Goal: Use online tool/utility: Utilize a website feature to perform a specific function

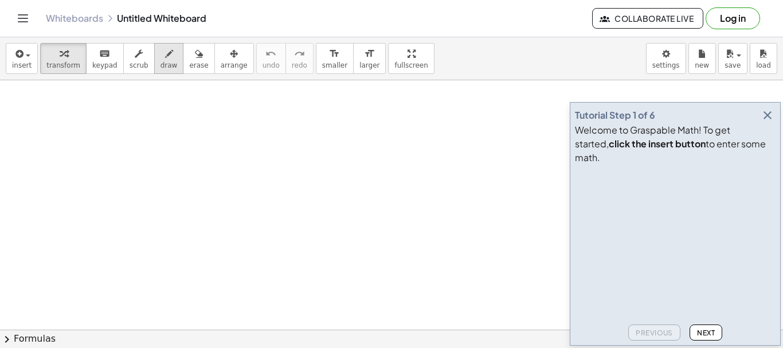
click at [165, 56] on icon "button" at bounding box center [169, 54] width 8 height 14
drag, startPoint x: 200, startPoint y: 109, endPoint x: 217, endPoint y: 122, distance: 20.9
drag, startPoint x: 227, startPoint y: 91, endPoint x: 223, endPoint y: 120, distance: 28.9
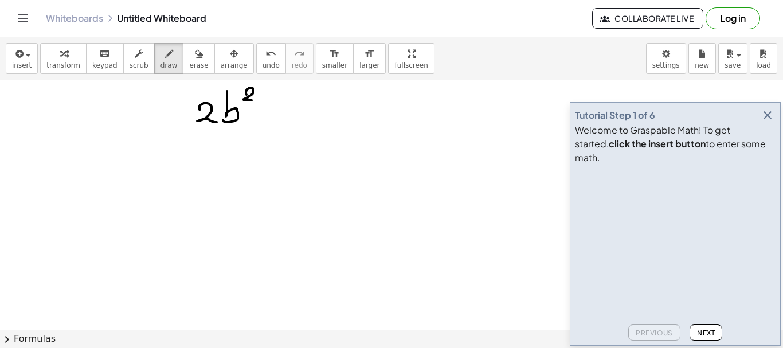
drag, startPoint x: 246, startPoint y: 95, endPoint x: 254, endPoint y: 100, distance: 9.4
drag, startPoint x: 263, startPoint y: 112, endPoint x: 271, endPoint y: 112, distance: 8.0
drag, startPoint x: 293, startPoint y: 102, endPoint x: 284, endPoint y: 117, distance: 17.5
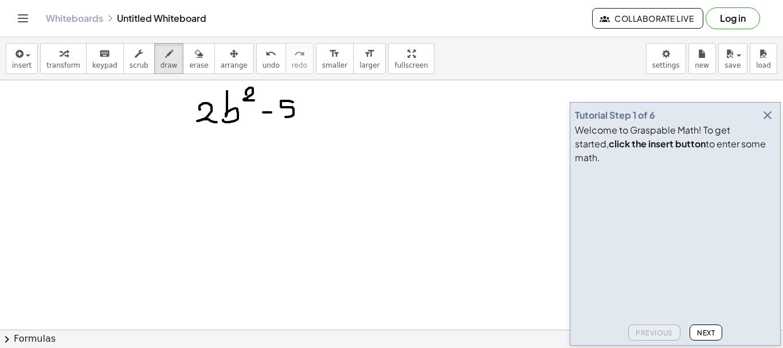
drag, startPoint x: 303, startPoint y: 87, endPoint x: 303, endPoint y: 118, distance: 31.0
drag, startPoint x: 319, startPoint y: 95, endPoint x: 318, endPoint y: 109, distance: 14.4
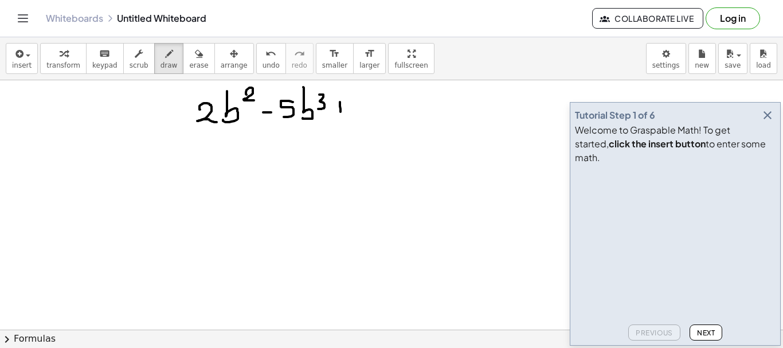
drag, startPoint x: 340, startPoint y: 102, endPoint x: 340, endPoint y: 124, distance: 22.4
drag, startPoint x: 336, startPoint y: 117, endPoint x: 350, endPoint y: 118, distance: 14.3
drag, startPoint x: 370, startPoint y: 100, endPoint x: 360, endPoint y: 123, distance: 24.9
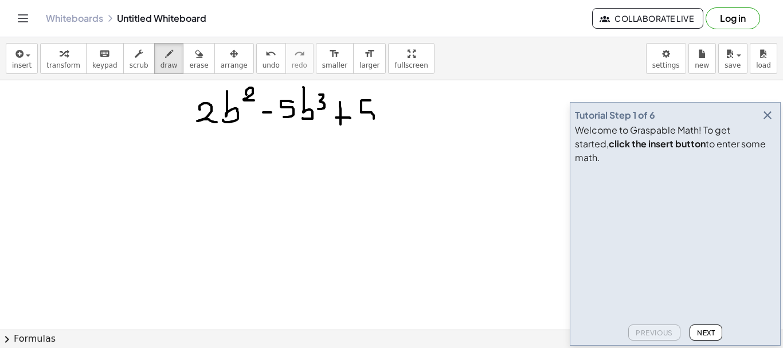
drag, startPoint x: 385, startPoint y: 111, endPoint x: 394, endPoint y: 111, distance: 9.2
drag, startPoint x: 405, startPoint y: 109, endPoint x: 421, endPoint y: 119, distance: 18.3
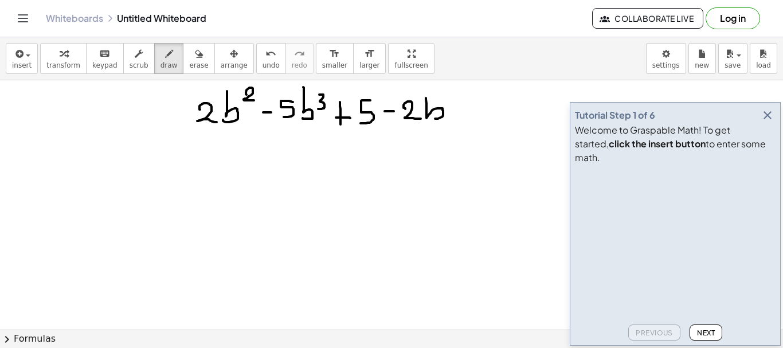
drag, startPoint x: 426, startPoint y: 98, endPoint x: 425, endPoint y: 120, distance: 21.8
drag, startPoint x: 130, startPoint y: 104, endPoint x: 129, endPoint y: 117, distance: 13.2
drag, startPoint x: 151, startPoint y: 106, endPoint x: 151, endPoint y: 125, distance: 18.9
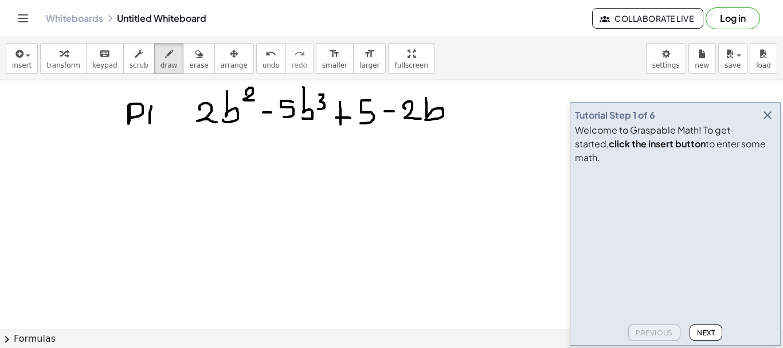
drag, startPoint x: 158, startPoint y: 115, endPoint x: 170, endPoint y: 124, distance: 14.8
drag, startPoint x: 167, startPoint y: 113, endPoint x: 159, endPoint y: 123, distance: 12.7
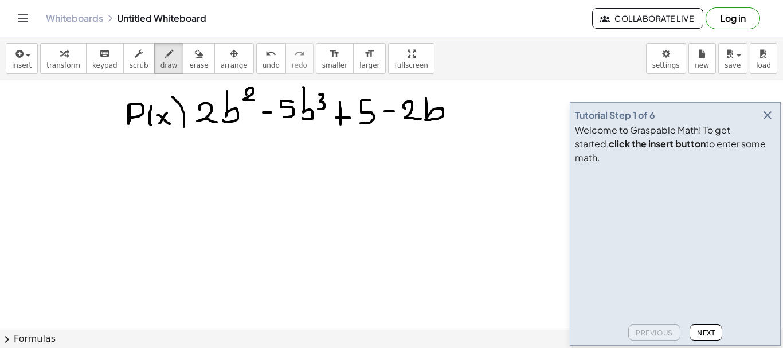
drag, startPoint x: 172, startPoint y: 97, endPoint x: 179, endPoint y: 132, distance: 36.2
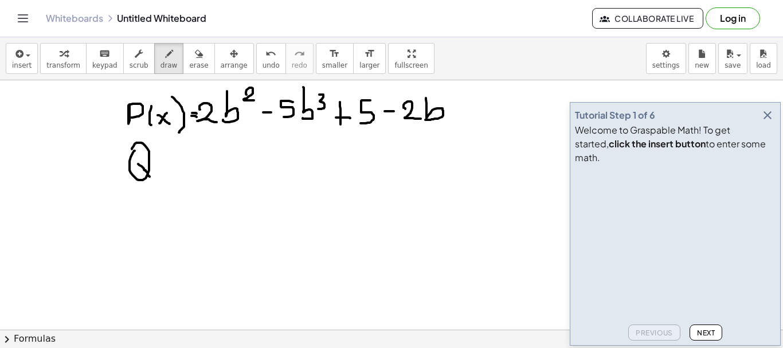
drag, startPoint x: 138, startPoint y: 164, endPoint x: 151, endPoint y: 178, distance: 18.7
drag, startPoint x: 167, startPoint y: 145, endPoint x: 169, endPoint y: 177, distance: 31.6
drag, startPoint x: 179, startPoint y: 159, endPoint x: 190, endPoint y: 173, distance: 18.0
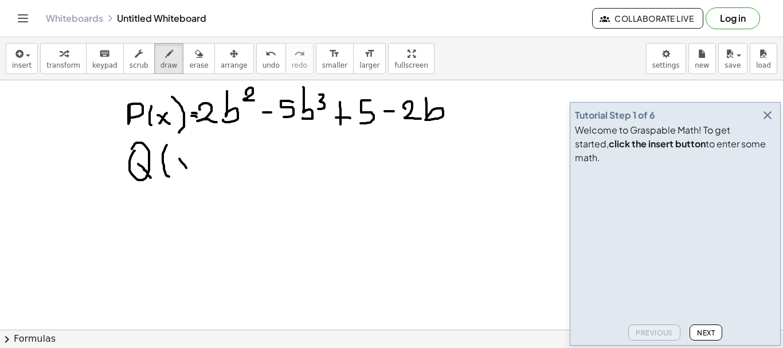
drag, startPoint x: 192, startPoint y: 158, endPoint x: 181, endPoint y: 176, distance: 21.3
drag, startPoint x: 197, startPoint y: 143, endPoint x: 205, endPoint y: 182, distance: 39.7
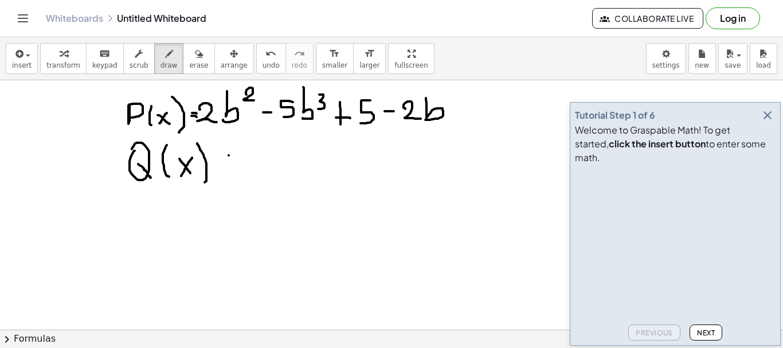
drag, startPoint x: 229, startPoint y: 155, endPoint x: 240, endPoint y: 155, distance: 10.9
drag, startPoint x: 230, startPoint y: 163, endPoint x: 241, endPoint y: 164, distance: 11.5
drag, startPoint x: 264, startPoint y: 164, endPoint x: 267, endPoint y: 182, distance: 17.9
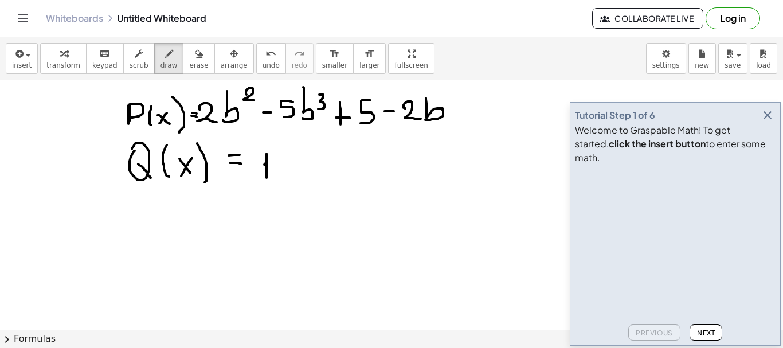
drag, startPoint x: 275, startPoint y: 167, endPoint x: 273, endPoint y: 159, distance: 7.6
drag, startPoint x: 300, startPoint y: 152, endPoint x: 299, endPoint y: 173, distance: 21.2
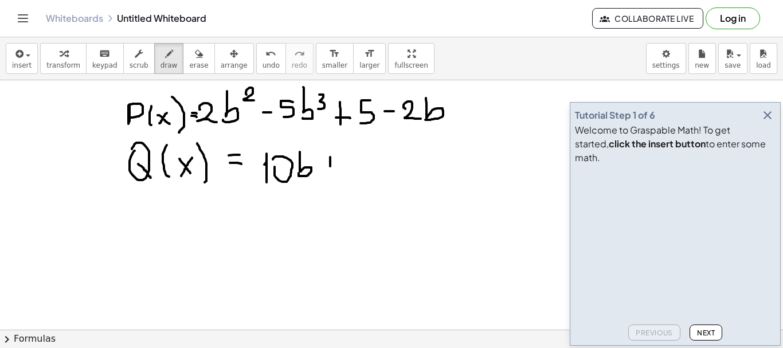
drag, startPoint x: 330, startPoint y: 157, endPoint x: 329, endPoint y: 181, distance: 23.5
drag, startPoint x: 325, startPoint y: 173, endPoint x: 339, endPoint y: 173, distance: 14.3
drag
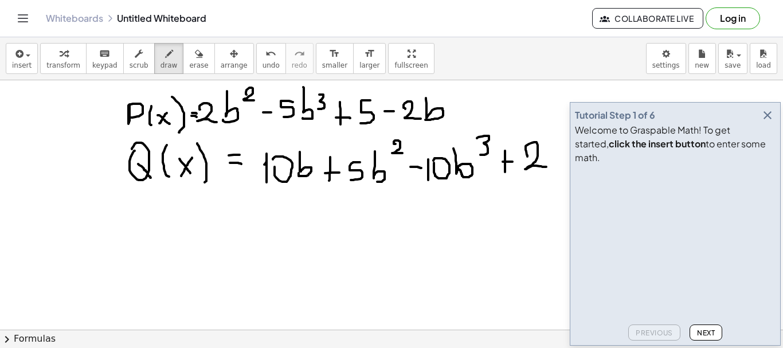
drag, startPoint x: 189, startPoint y: 224, endPoint x: 186, endPoint y: 237, distance: 13.1
drag, startPoint x: 212, startPoint y: 238, endPoint x: 220, endPoint y: 238, distance: 7.5
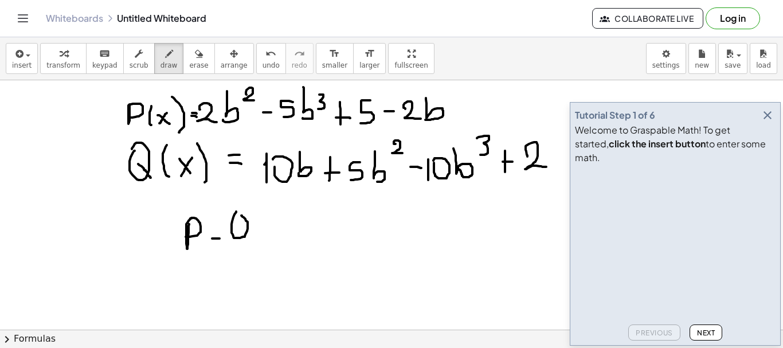
drag, startPoint x: 243, startPoint y: 230, endPoint x: 251, endPoint y: 238, distance: 11.3
drag, startPoint x: 276, startPoint y: 221, endPoint x: 290, endPoint y: 224, distance: 14.1
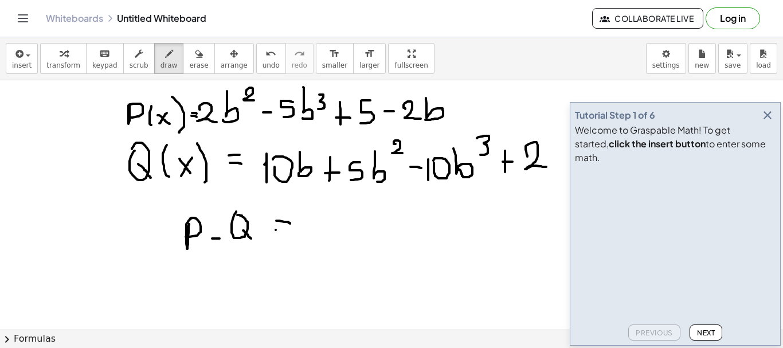
drag, startPoint x: 276, startPoint y: 230, endPoint x: 307, endPoint y: 229, distance: 31.5
click at [767, 122] on icon "button" at bounding box center [768, 115] width 14 height 14
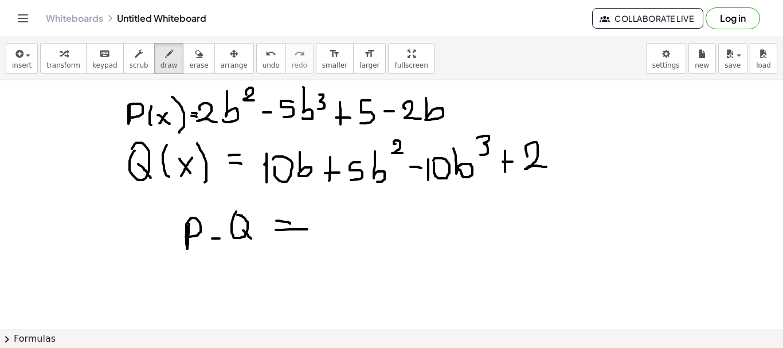
scroll to position [3, 0]
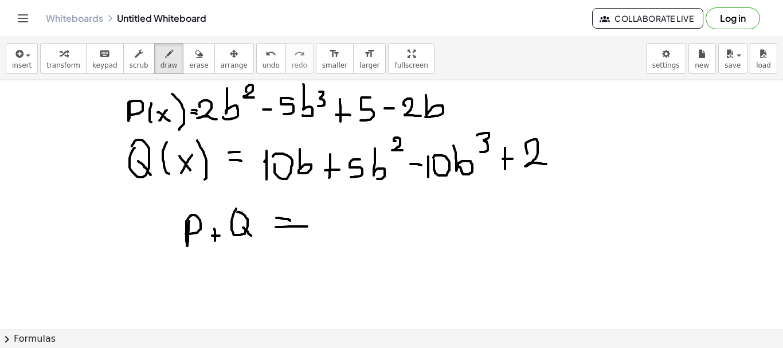
drag, startPoint x: 214, startPoint y: 229, endPoint x: 216, endPoint y: 242, distance: 13.9
drag, startPoint x: 292, startPoint y: 218, endPoint x: 284, endPoint y: 218, distance: 8.0
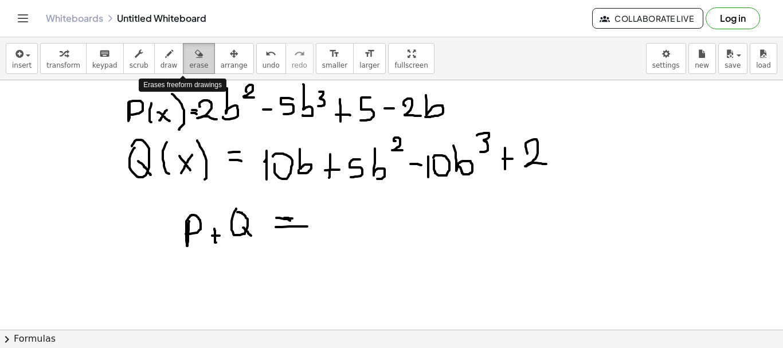
click at [195, 58] on icon "button" at bounding box center [199, 54] width 8 height 14
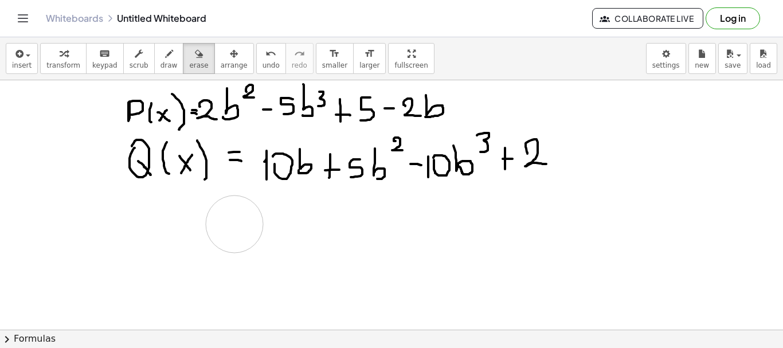
drag, startPoint x: 291, startPoint y: 252, endPoint x: 210, endPoint y: 227, distance: 84.5
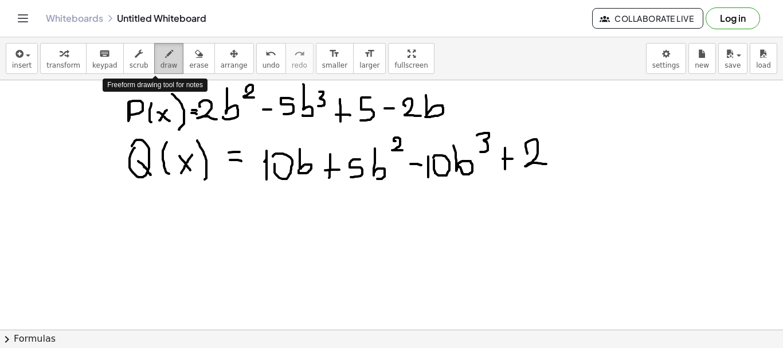
click at [160, 61] on span "draw" at bounding box center [168, 65] width 17 height 8
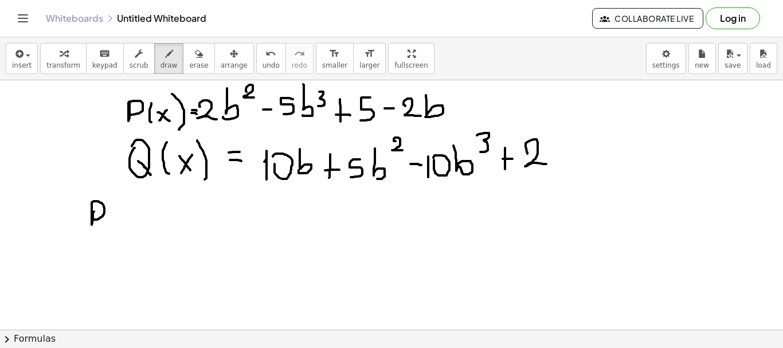
drag, startPoint x: 94, startPoint y: 211, endPoint x: 94, endPoint y: 220, distance: 8.0
drag, startPoint x: 120, startPoint y: 199, endPoint x: 121, endPoint y: 224, distance: 24.7
drag, startPoint x: 116, startPoint y: 214, endPoint x: 127, endPoint y: 214, distance: 10.9
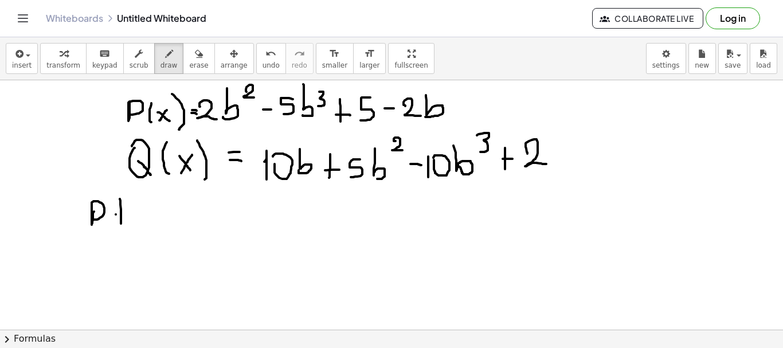
drag, startPoint x: 149, startPoint y: 198, endPoint x: 143, endPoint y: 199, distance: 6.3
drag, startPoint x: 148, startPoint y: 218, endPoint x: 159, endPoint y: 228, distance: 14.7
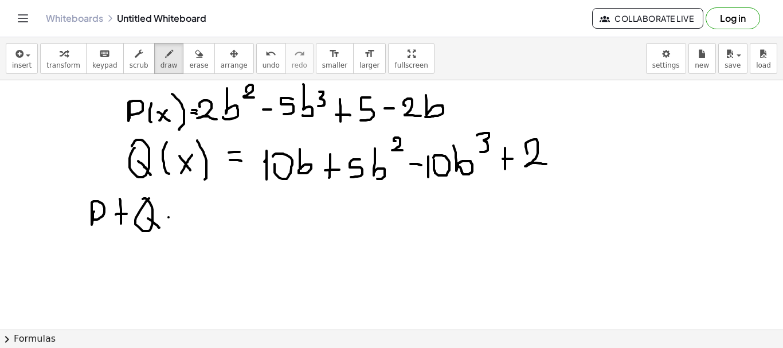
drag, startPoint x: 168, startPoint y: 217, endPoint x: 181, endPoint y: 219, distance: 12.2
drag, startPoint x: 168, startPoint y: 224, endPoint x: 185, endPoint y: 226, distance: 17.4
drag, startPoint x: 206, startPoint y: 221, endPoint x: 223, endPoint y: 220, distance: 16.6
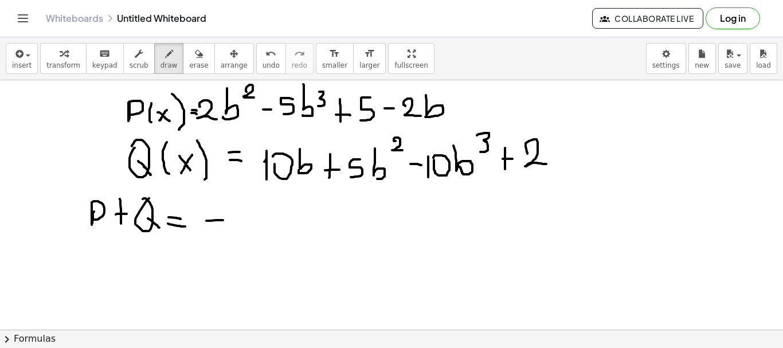
drag, startPoint x: 246, startPoint y: 202, endPoint x: 234, endPoint y: 224, distance: 25.4
drag, startPoint x: 255, startPoint y: 198, endPoint x: 254, endPoint y: 231, distance: 32.7
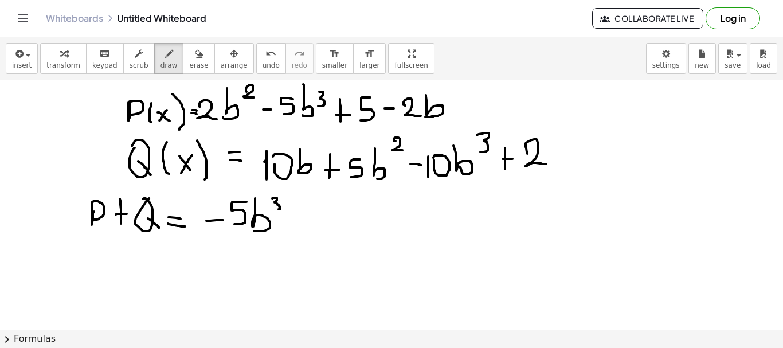
drag, startPoint x: 272, startPoint y: 198, endPoint x: 276, endPoint y: 209, distance: 11.6
drag, startPoint x: 258, startPoint y: 124, endPoint x: 327, endPoint y: 84, distance: 79.8
drag, startPoint x: 300, startPoint y: 191, endPoint x: 297, endPoint y: 229, distance: 37.9
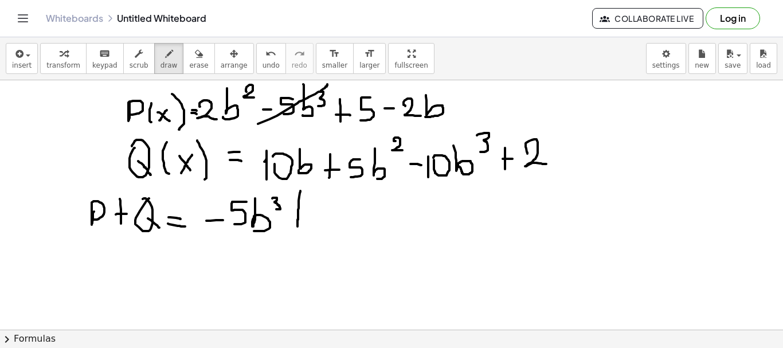
drag, startPoint x: 293, startPoint y: 222, endPoint x: 323, endPoint y: 226, distance: 30.2
drag, startPoint x: 291, startPoint y: 215, endPoint x: 304, endPoint y: 217, distance: 13.3
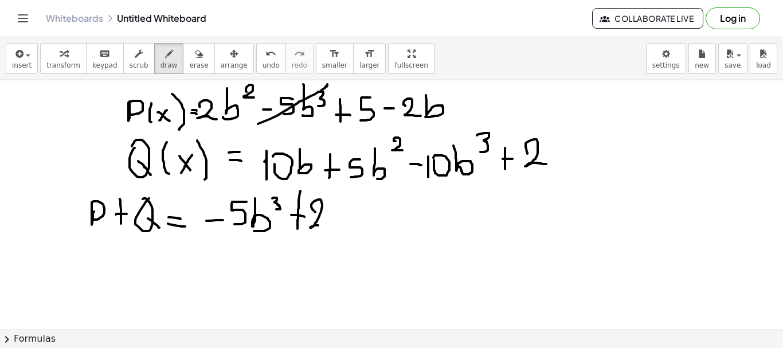
drag, startPoint x: 315, startPoint y: 212, endPoint x: 322, endPoint y: 225, distance: 14.6
drag, startPoint x: 332, startPoint y: 194, endPoint x: 338, endPoint y: 231, distance: 37.7
drag, startPoint x: 352, startPoint y: 206, endPoint x: 369, endPoint y: 215, distance: 19.5
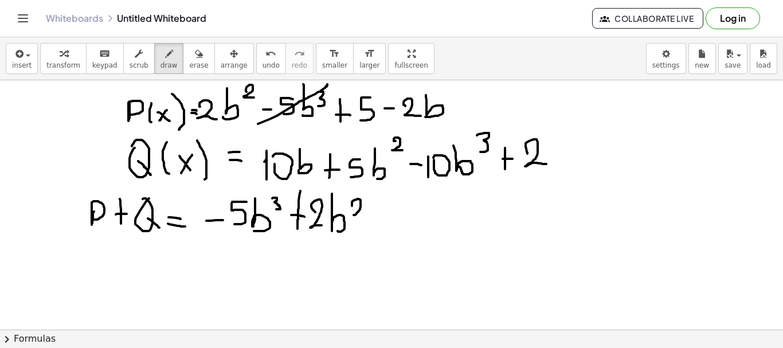
drag, startPoint x: 188, startPoint y: 119, endPoint x: 257, endPoint y: 90, distance: 75.0
drag, startPoint x: 382, startPoint y: 209, endPoint x: 395, endPoint y: 209, distance: 12.6
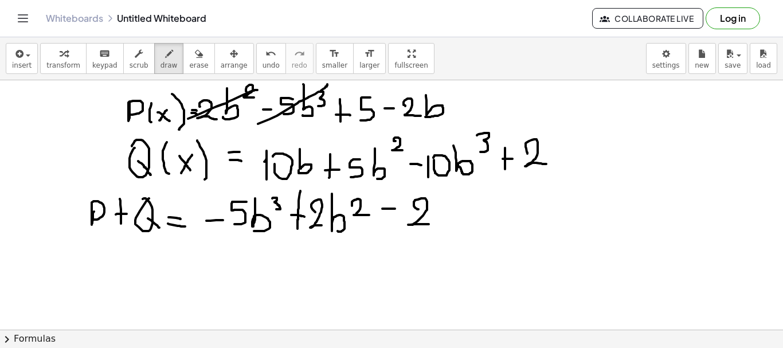
drag, startPoint x: 418, startPoint y: 209, endPoint x: 429, endPoint y: 224, distance: 18.1
drag, startPoint x: 440, startPoint y: 194, endPoint x: 440, endPoint y: 227, distance: 32.7
drag, startPoint x: 385, startPoint y: 122, endPoint x: 449, endPoint y: 94, distance: 70.4
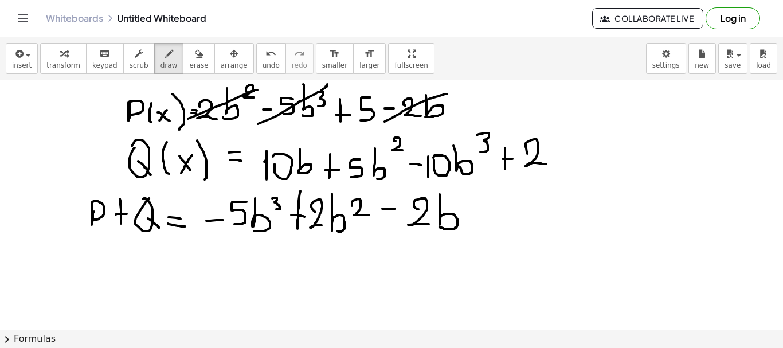
drag, startPoint x: 471, startPoint y: 201, endPoint x: 473, endPoint y: 226, distance: 25.8
drag, startPoint x: 469, startPoint y: 214, endPoint x: 480, endPoint y: 214, distance: 10.3
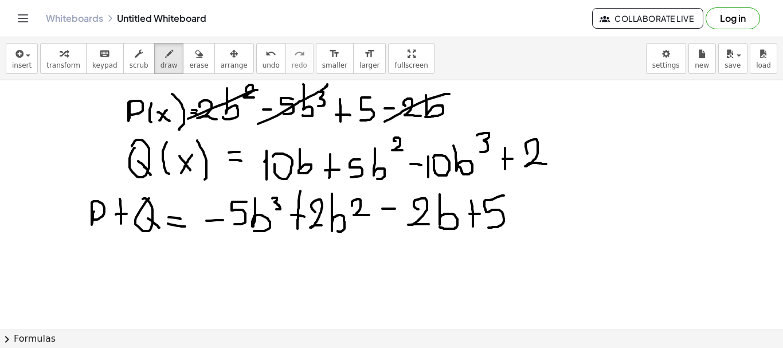
drag, startPoint x: 504, startPoint y: 195, endPoint x: 488, endPoint y: 228, distance: 35.6
drag, startPoint x: 320, startPoint y: 149, endPoint x: 261, endPoint y: 173, distance: 63.2
drag, startPoint x: 412, startPoint y: 247, endPoint x: 412, endPoint y: 273, distance: 25.8
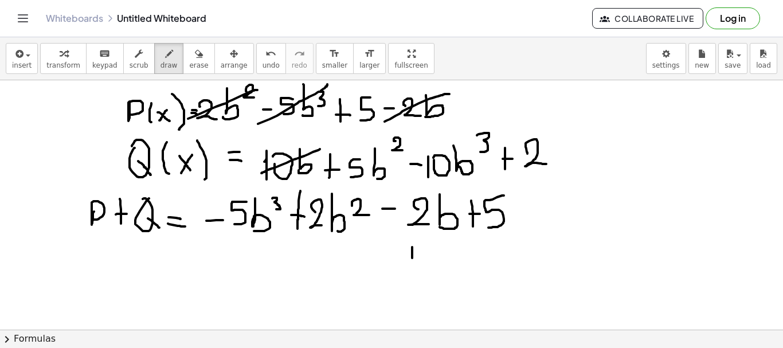
drag, startPoint x: 441, startPoint y: 238, endPoint x: 441, endPoint y: 268, distance: 30.4
drag, startPoint x: 391, startPoint y: 250, endPoint x: 391, endPoint y: 269, distance: 18.9
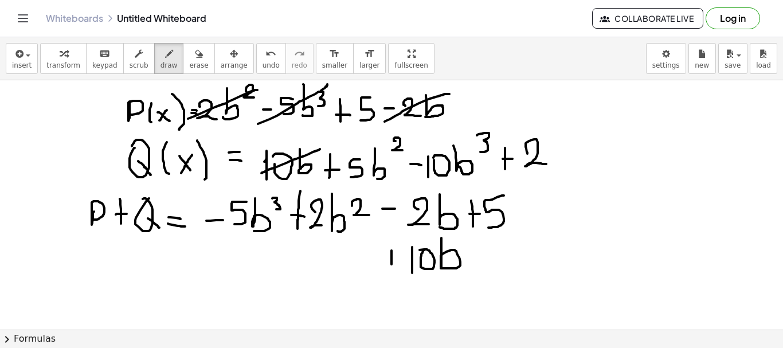
drag, startPoint x: 385, startPoint y: 262, endPoint x: 402, endPoint y: 262, distance: 17.2
drag, startPoint x: 344, startPoint y: 185, endPoint x: 416, endPoint y: 132, distance: 88.5
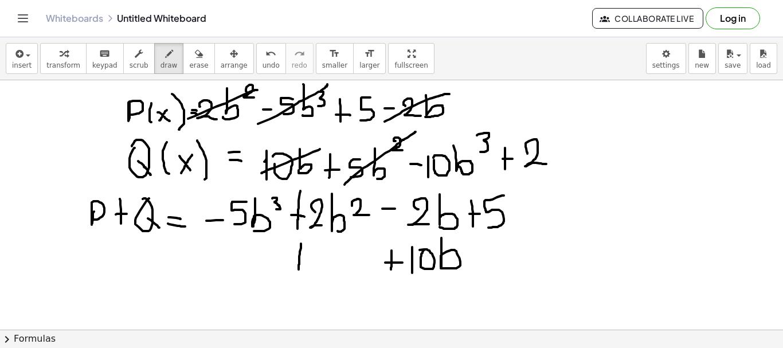
drag, startPoint x: 301, startPoint y: 244, endPoint x: 299, endPoint y: 270, distance: 26.5
drag, startPoint x: 295, startPoint y: 258, endPoint x: 304, endPoint y: 260, distance: 8.7
drag, startPoint x: 332, startPoint y: 241, endPoint x: 318, endPoint y: 252, distance: 18.5
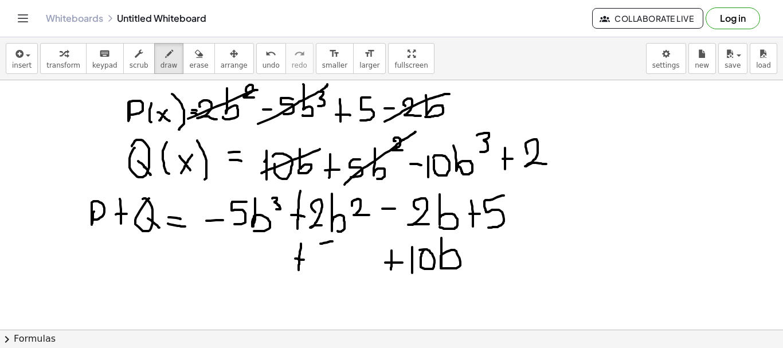
drag, startPoint x: 318, startPoint y: 252, endPoint x: 310, endPoint y: 264, distance: 13.7
drag, startPoint x: 343, startPoint y: 238, endPoint x: 335, endPoint y: 269, distance: 32.4
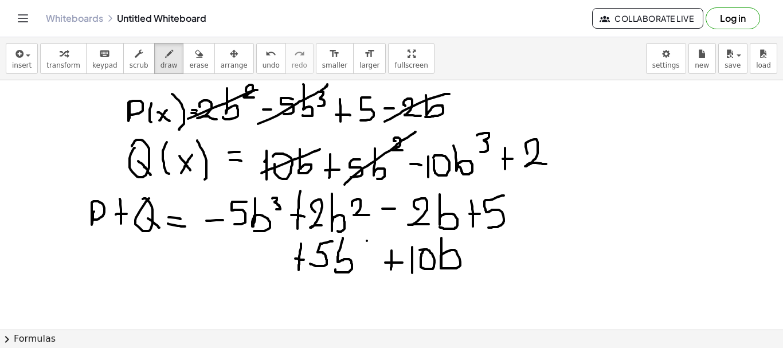
drag, startPoint x: 367, startPoint y: 241, endPoint x: 390, endPoint y: 246, distance: 24.2
drag, startPoint x: 205, startPoint y: 269, endPoint x: 212, endPoint y: 269, distance: 7.5
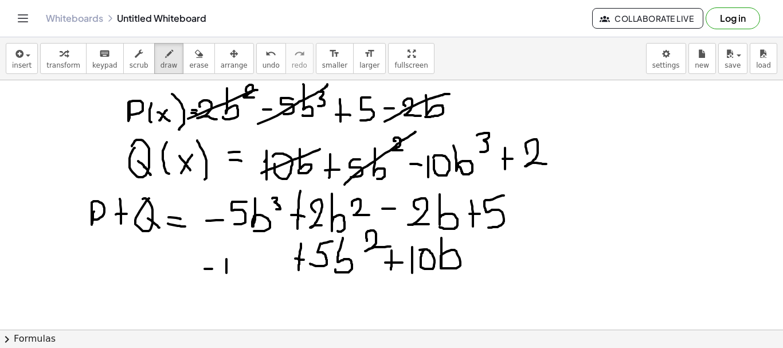
drag, startPoint x: 226, startPoint y: 259, endPoint x: 226, endPoint y: 284, distance: 25.2
drag, startPoint x: 256, startPoint y: 254, endPoint x: 256, endPoint y: 280, distance: 26.4
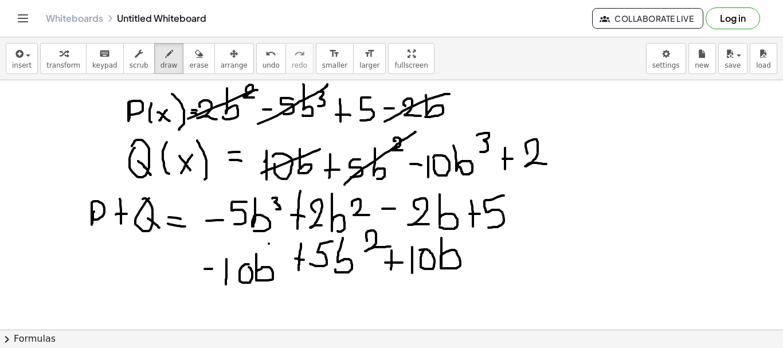
drag, startPoint x: 269, startPoint y: 244, endPoint x: 271, endPoint y: 260, distance: 16.8
drag, startPoint x: 480, startPoint y: 241, endPoint x: 480, endPoint y: 272, distance: 31.5
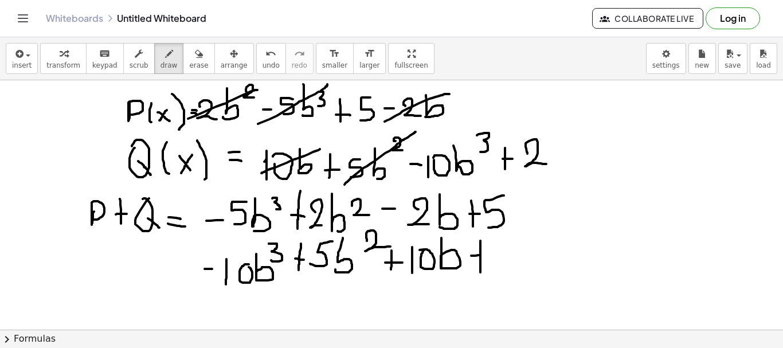
drag, startPoint x: 471, startPoint y: 256, endPoint x: 493, endPoint y: 254, distance: 21.8
drag, startPoint x: 500, startPoint y: 253, endPoint x: 512, endPoint y: 271, distance: 21.1
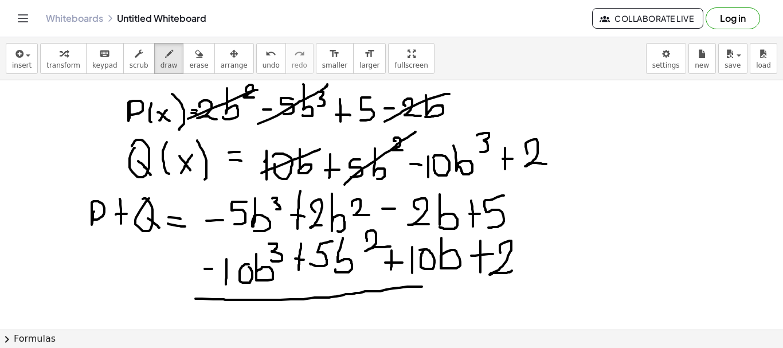
drag, startPoint x: 195, startPoint y: 299, endPoint x: 444, endPoint y: 287, distance: 249.0
drag, startPoint x: 444, startPoint y: 287, endPoint x: 543, endPoint y: 283, distance: 99.2
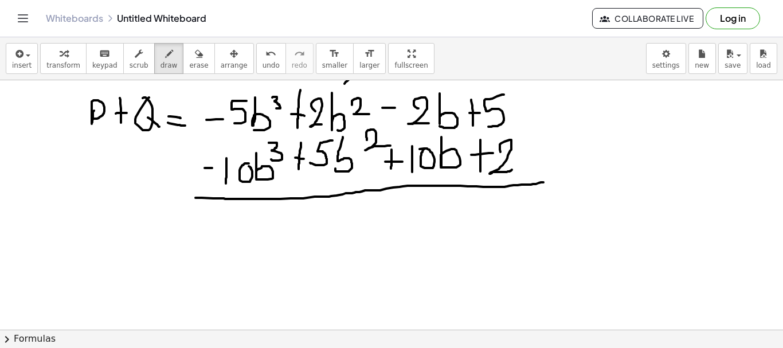
scroll to position [105, 0]
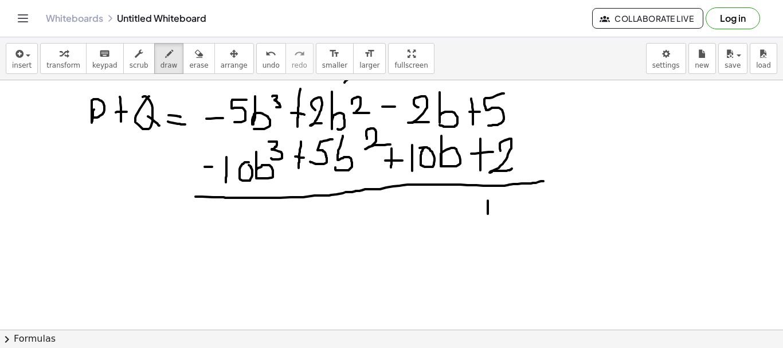
drag, startPoint x: 488, startPoint y: 201, endPoint x: 487, endPoint y: 225, distance: 24.7
click at [487, 225] on div at bounding box center [391, 261] width 783 height 573
drag, startPoint x: 479, startPoint y: 213, endPoint x: 498, endPoint y: 214, distance: 19.6
click at [498, 214] on div at bounding box center [391, 261] width 783 height 573
drag, startPoint x: 500, startPoint y: 205, endPoint x: 510, endPoint y: 225, distance: 22.1
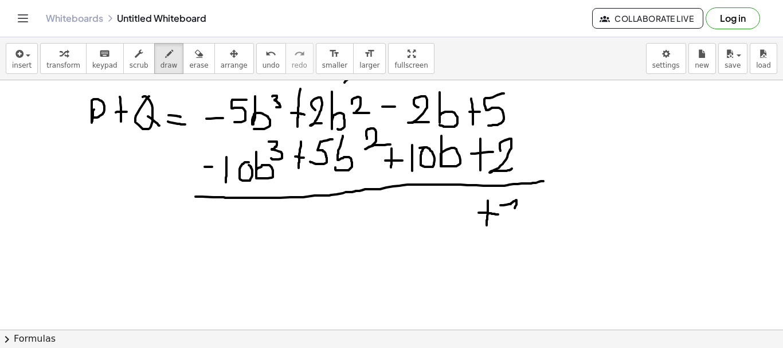
click at [510, 225] on div at bounding box center [391, 261] width 783 height 573
drag, startPoint x: 504, startPoint y: 218, endPoint x: 524, endPoint y: 220, distance: 20.8
click at [524, 220] on div at bounding box center [391, 261] width 783 height 573
drag, startPoint x: 409, startPoint y: 202, endPoint x: 410, endPoint y: 232, distance: 29.8
click at [410, 232] on div at bounding box center [391, 261] width 783 height 573
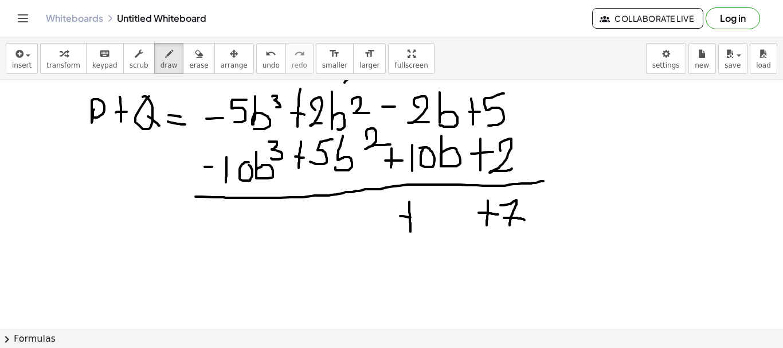
drag, startPoint x: 400, startPoint y: 216, endPoint x: 418, endPoint y: 218, distance: 17.9
click at [418, 218] on div at bounding box center [391, 261] width 783 height 573
click at [437, 197] on div at bounding box center [391, 261] width 783 height 573
click at [435, 207] on div at bounding box center [391, 261] width 783 height 573
drag, startPoint x: 448, startPoint y: 191, endPoint x: 457, endPoint y: 230, distance: 39.5
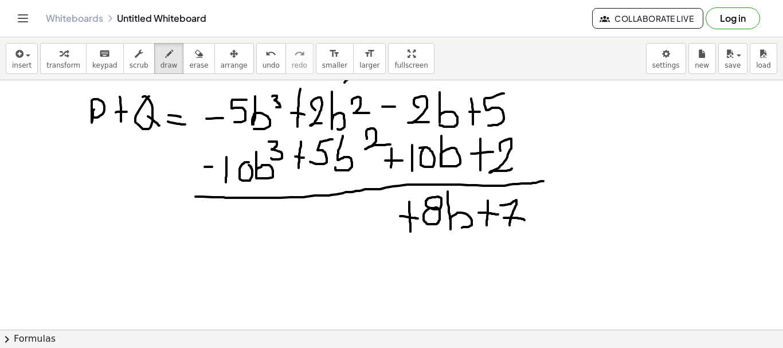
click at [457, 230] on div at bounding box center [391, 261] width 783 height 573
click at [407, 220] on div at bounding box center [391, 261] width 783 height 573
drag, startPoint x: 308, startPoint y: 213, endPoint x: 308, endPoint y: 233, distance: 20.6
click at [308, 233] on div at bounding box center [391, 261] width 783 height 573
drag, startPoint x: 304, startPoint y: 223, endPoint x: 314, endPoint y: 224, distance: 9.8
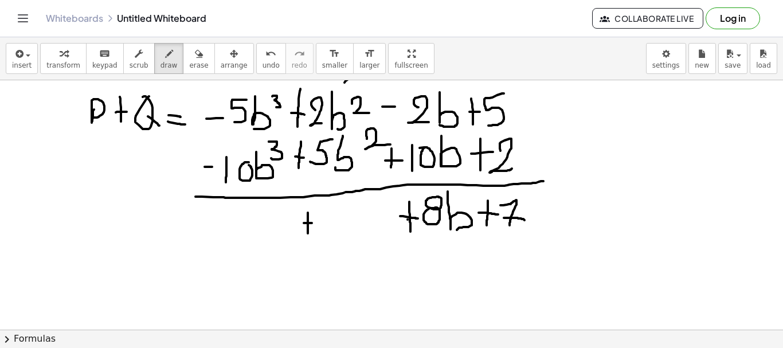
click at [314, 224] on div at bounding box center [391, 261] width 783 height 573
drag, startPoint x: 331, startPoint y: 205, endPoint x: 338, endPoint y: 226, distance: 22.5
click at [338, 226] on div at bounding box center [391, 261] width 783 height 573
drag, startPoint x: 334, startPoint y: 215, endPoint x: 361, endPoint y: 215, distance: 26.9
click at [361, 215] on div at bounding box center [391, 261] width 783 height 573
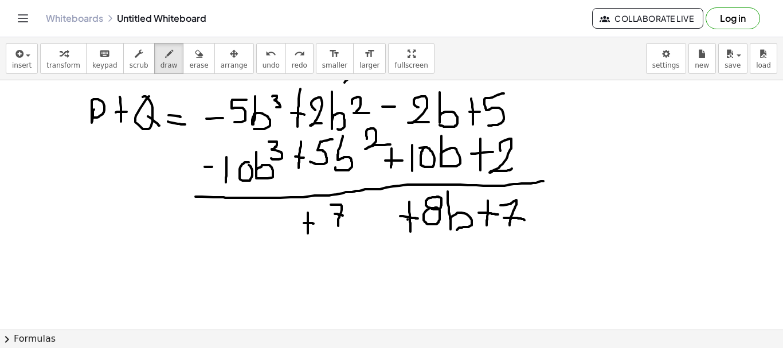
drag, startPoint x: 335, startPoint y: 214, endPoint x: 344, endPoint y: 216, distance: 10.0
click at [344, 216] on div at bounding box center [391, 261] width 783 height 573
drag, startPoint x: 360, startPoint y: 198, endPoint x: 352, endPoint y: 233, distance: 35.7
click at [352, 233] on div at bounding box center [391, 261] width 783 height 573
drag, startPoint x: 382, startPoint y: 205, endPoint x: 396, endPoint y: 210, distance: 15.4
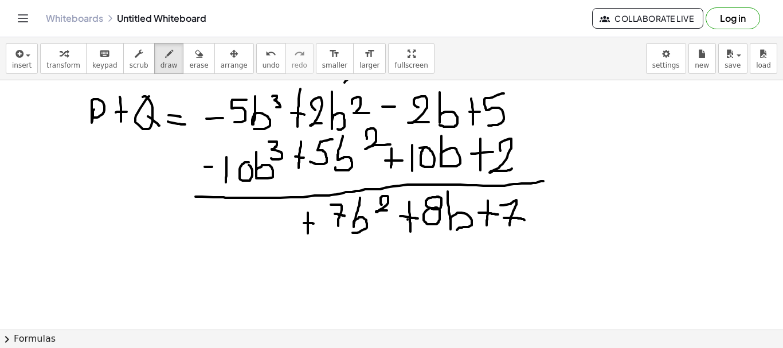
click at [396, 210] on div at bounding box center [391, 261] width 783 height 573
drag, startPoint x: 214, startPoint y: 228, endPoint x: 229, endPoint y: 228, distance: 14.3
click at [229, 228] on div at bounding box center [391, 261] width 783 height 573
drag, startPoint x: 238, startPoint y: 213, endPoint x: 238, endPoint y: 239, distance: 25.8
click at [238, 239] on div at bounding box center [391, 261] width 783 height 573
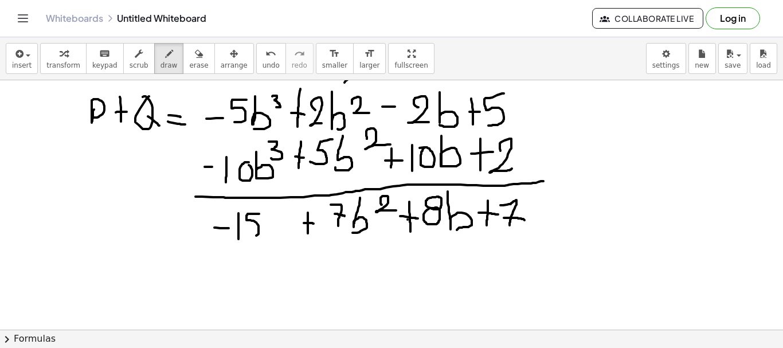
drag, startPoint x: 259, startPoint y: 214, endPoint x: 244, endPoint y: 237, distance: 27.3
click at [244, 237] on div at bounding box center [391, 261] width 783 height 573
drag, startPoint x: 270, startPoint y: 207, endPoint x: 267, endPoint y: 232, distance: 24.9
click at [267, 232] on div at bounding box center [391, 261] width 783 height 573
drag, startPoint x: 283, startPoint y: 207, endPoint x: 285, endPoint y: 222, distance: 15.0
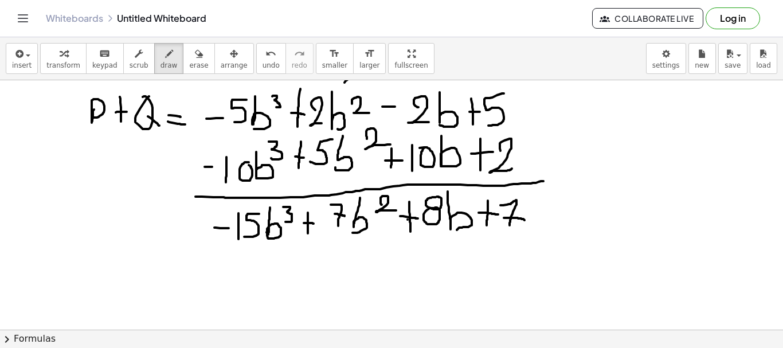
click at [285, 222] on div at bounding box center [391, 261] width 783 height 573
drag, startPoint x: 535, startPoint y: 216, endPoint x: 550, endPoint y: 233, distance: 22.4
click at [550, 233] on div at bounding box center [391, 261] width 783 height 573
drag, startPoint x: 565, startPoint y: 225, endPoint x: 557, endPoint y: 238, distance: 15.1
click at [557, 238] on div at bounding box center [391, 261] width 783 height 573
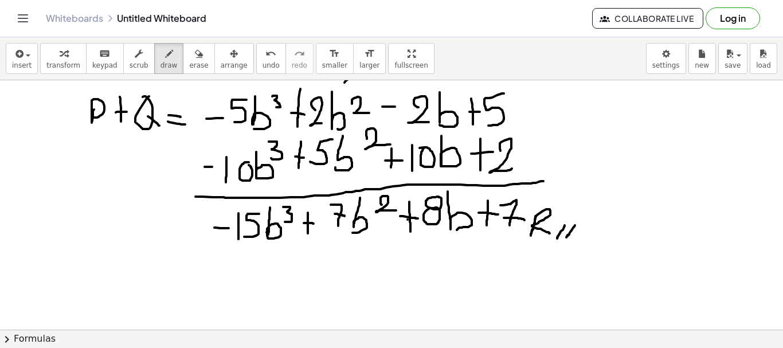
drag, startPoint x: 575, startPoint y: 225, endPoint x: 563, endPoint y: 243, distance: 21.1
click at [563, 243] on div at bounding box center [391, 261] width 783 height 573
